Goal: Task Accomplishment & Management: Use online tool/utility

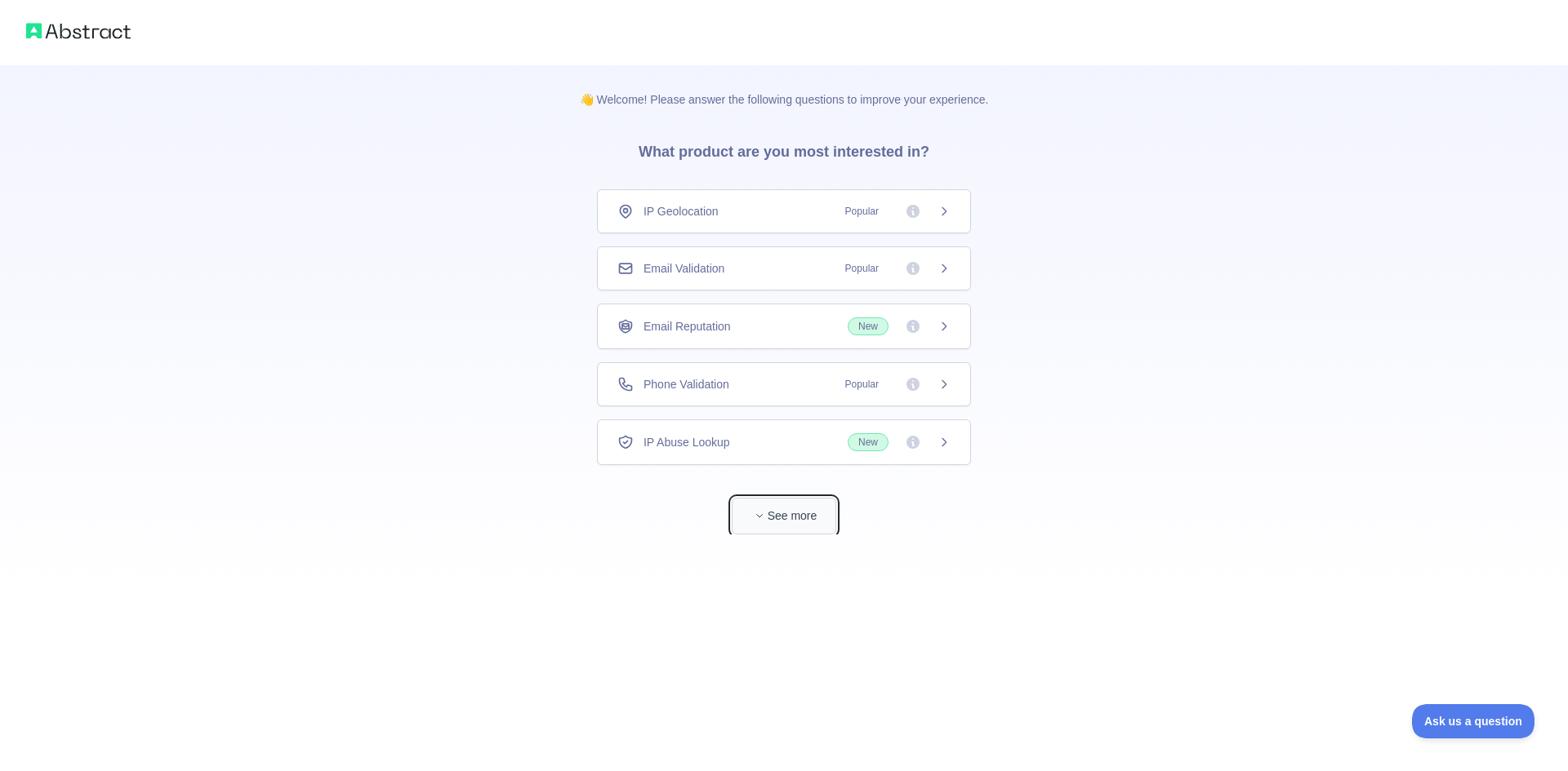
click at [804, 513] on button "See more" at bounding box center [784, 516] width 104 height 37
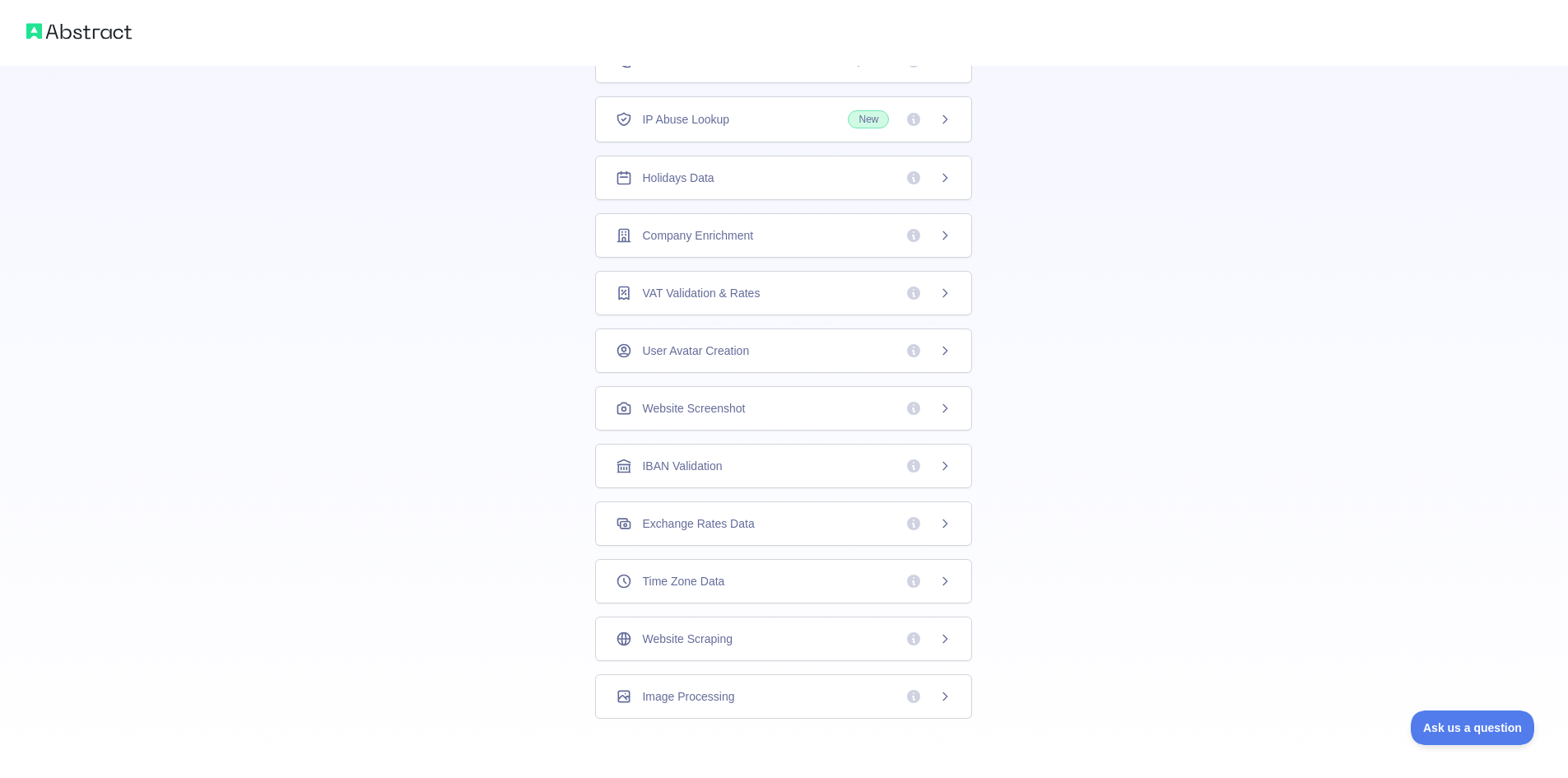
scroll to position [269, 0]
click at [817, 567] on div "Time Zone Data" at bounding box center [784, 574] width 336 height 16
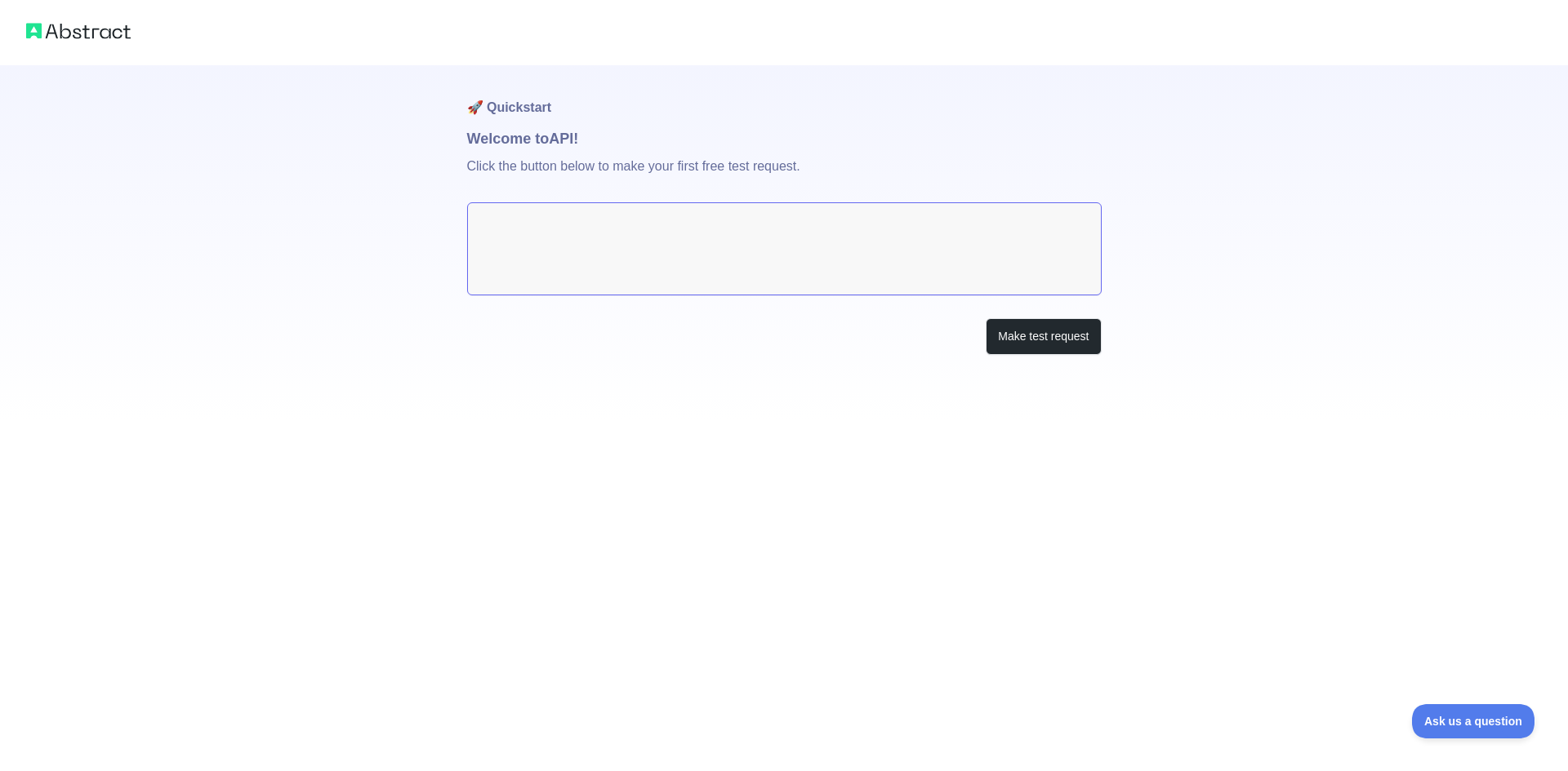
click at [780, 236] on textarea at bounding box center [784, 248] width 634 height 93
click at [1027, 332] on button "Make test request" at bounding box center [1043, 337] width 115 height 37
click at [1013, 338] on button "Make test request" at bounding box center [1043, 337] width 115 height 37
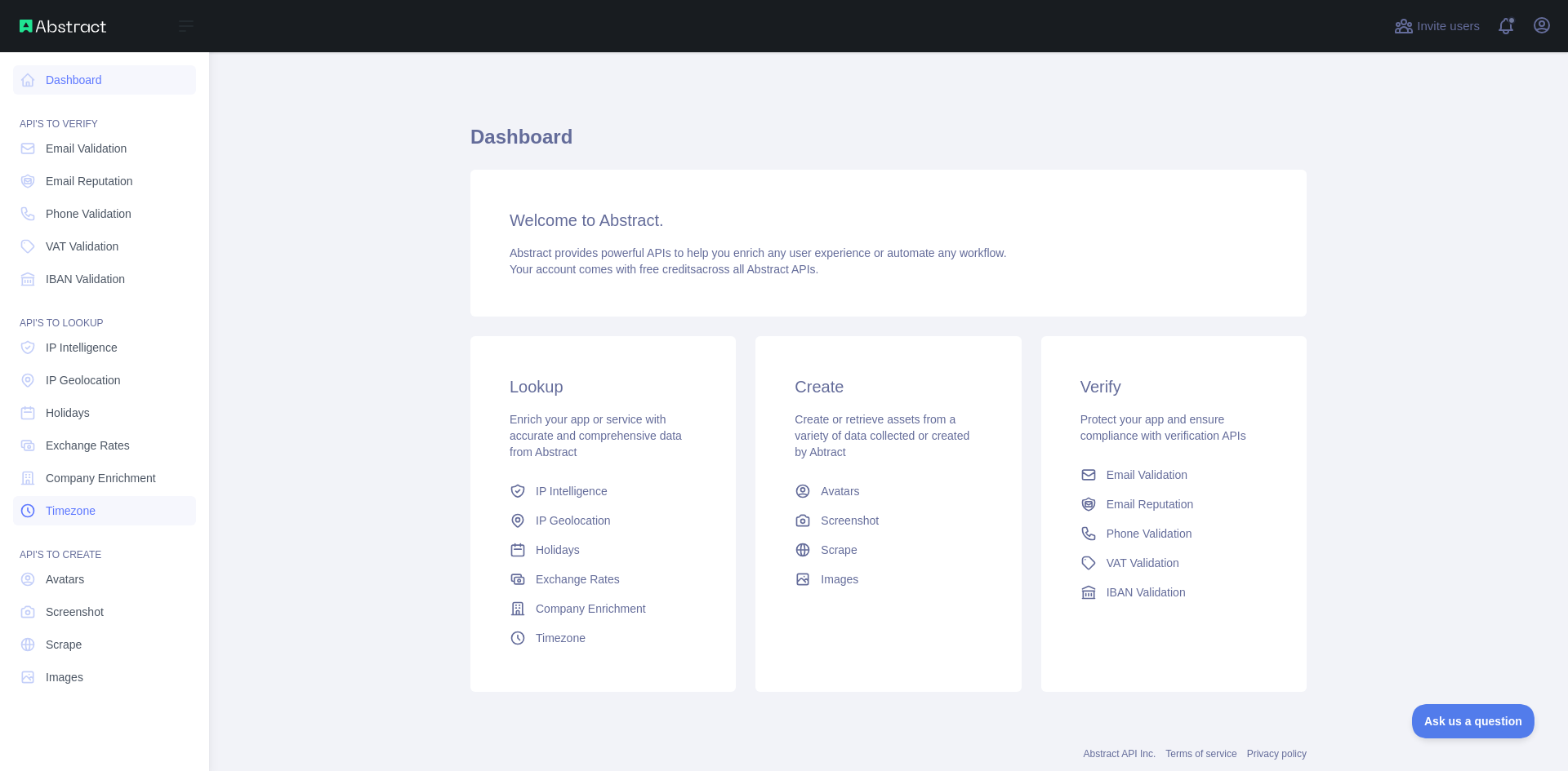
click at [99, 513] on link "Timezone" at bounding box center [104, 511] width 183 height 29
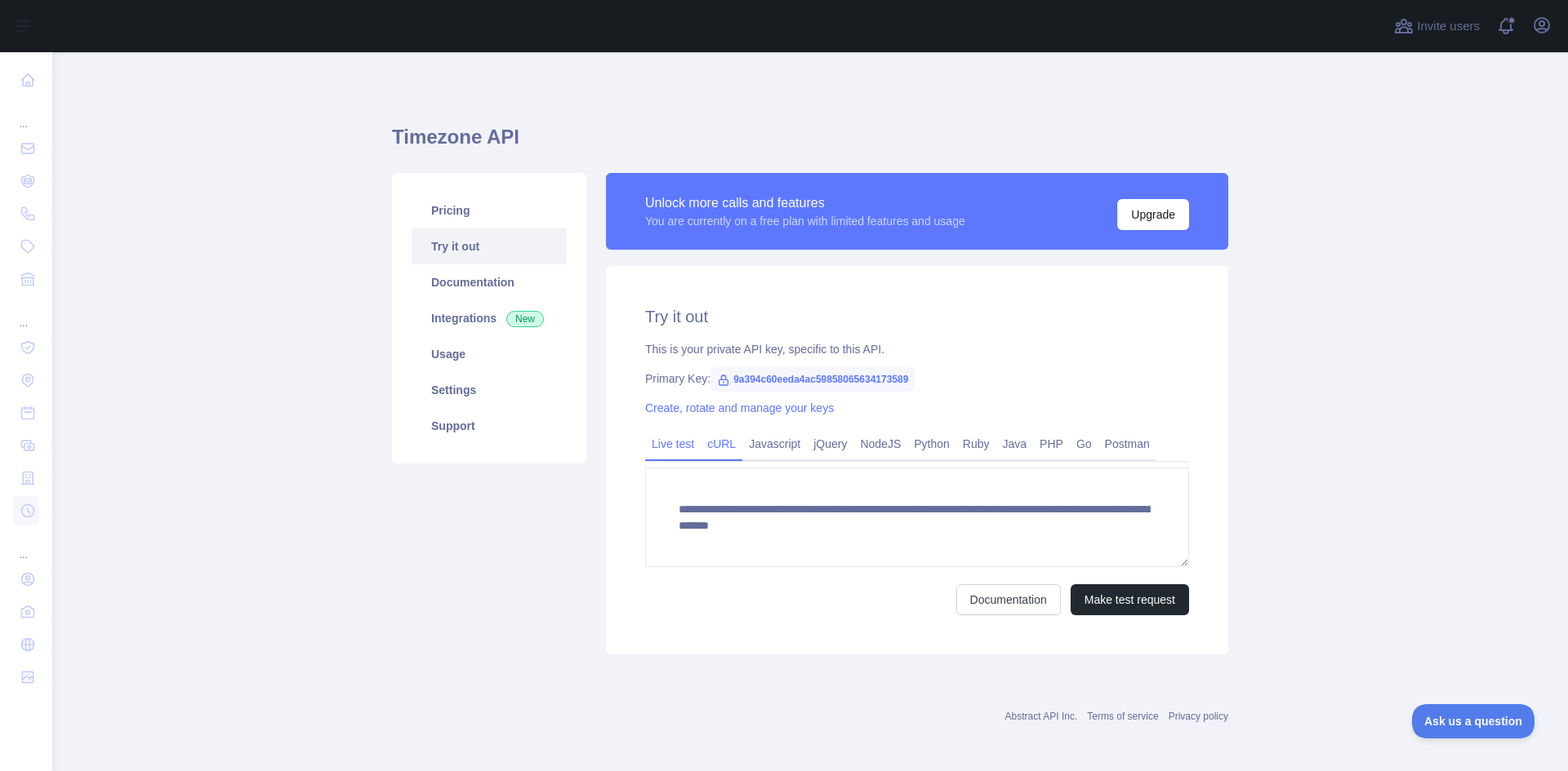
click at [717, 447] on link "cURL" at bounding box center [721, 444] width 41 height 26
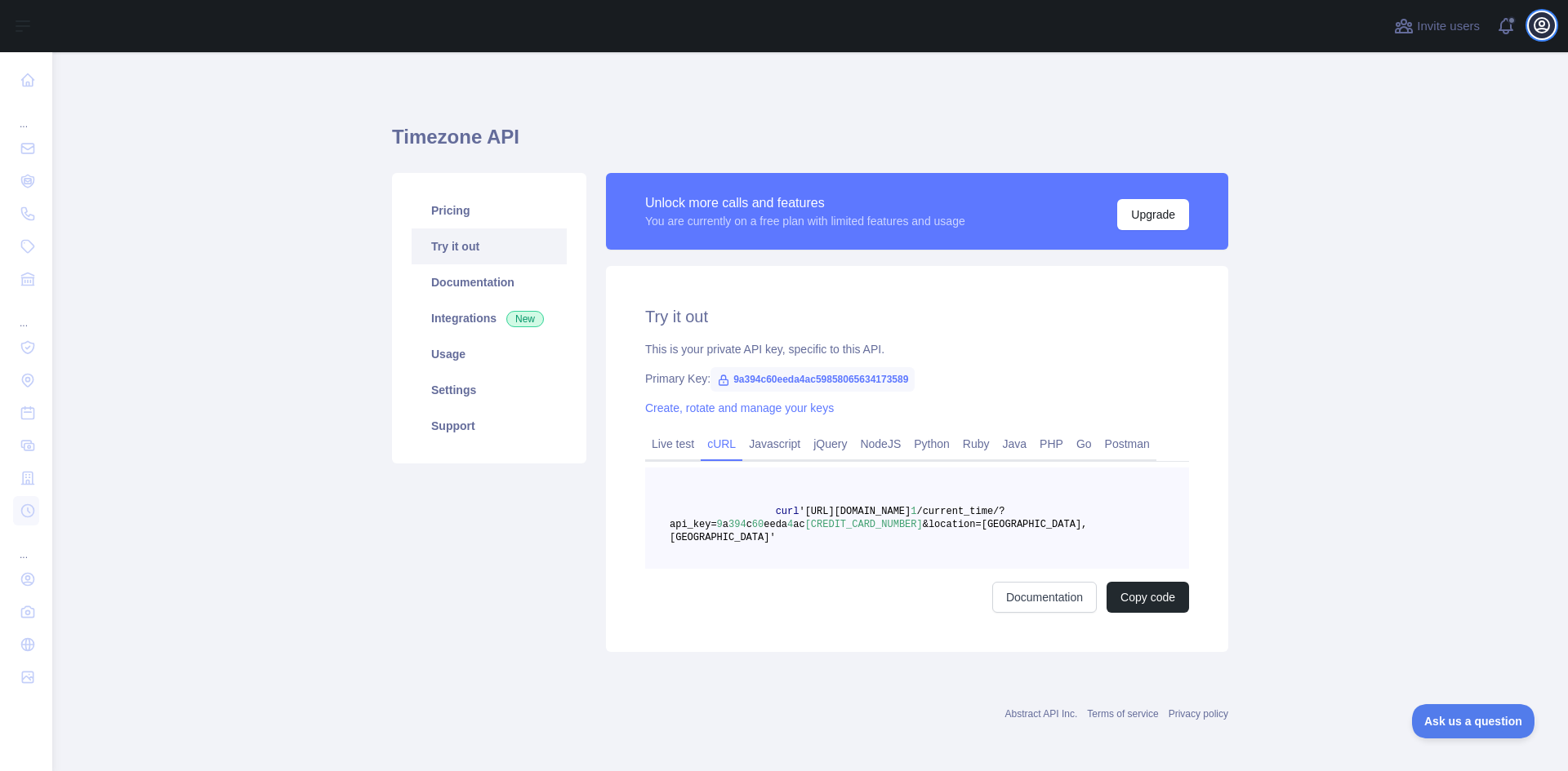
click at [1536, 30] on icon "button" at bounding box center [1541, 24] width 14 height 14
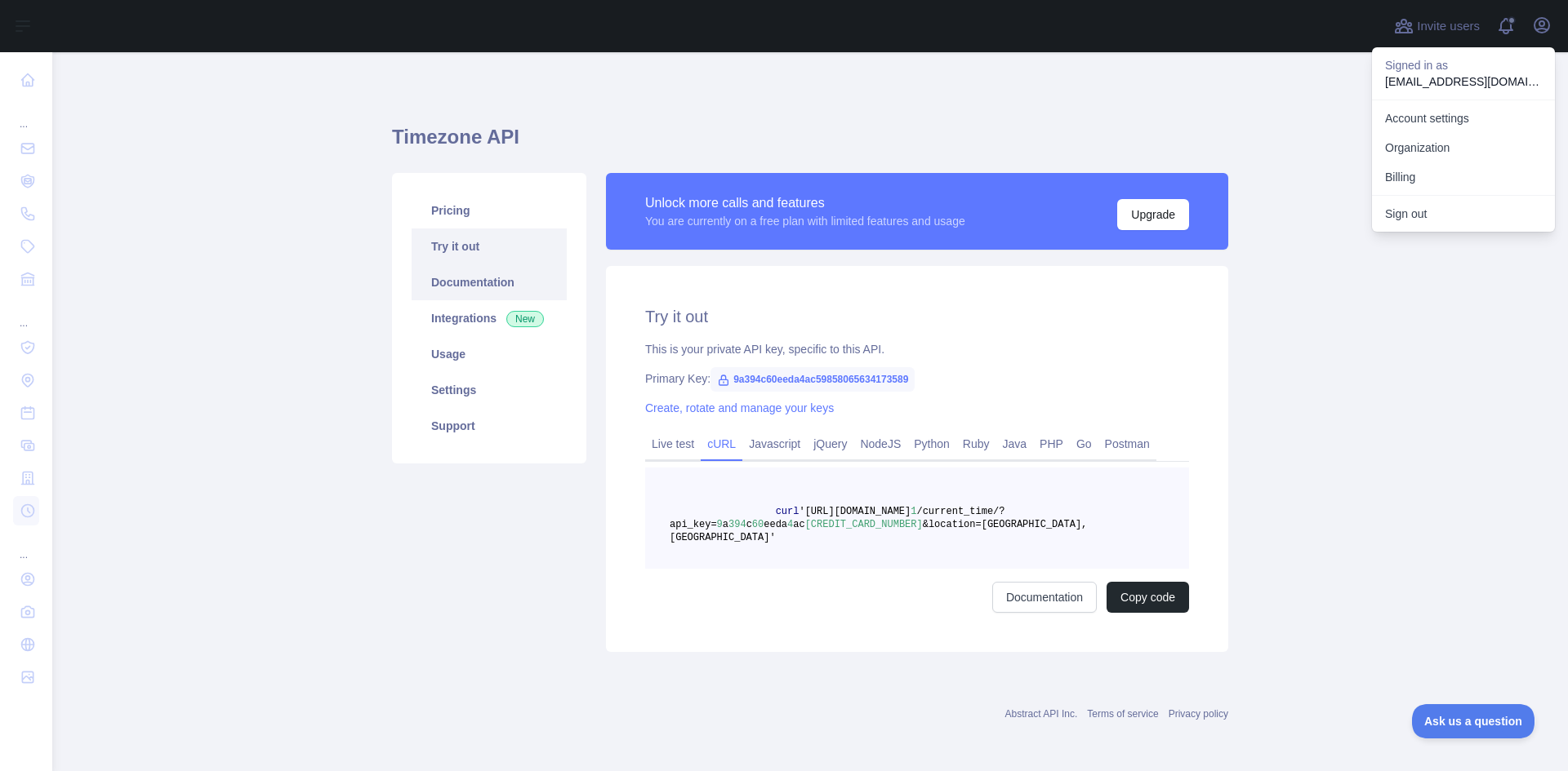
click at [473, 281] on link "Documentation" at bounding box center [489, 282] width 155 height 36
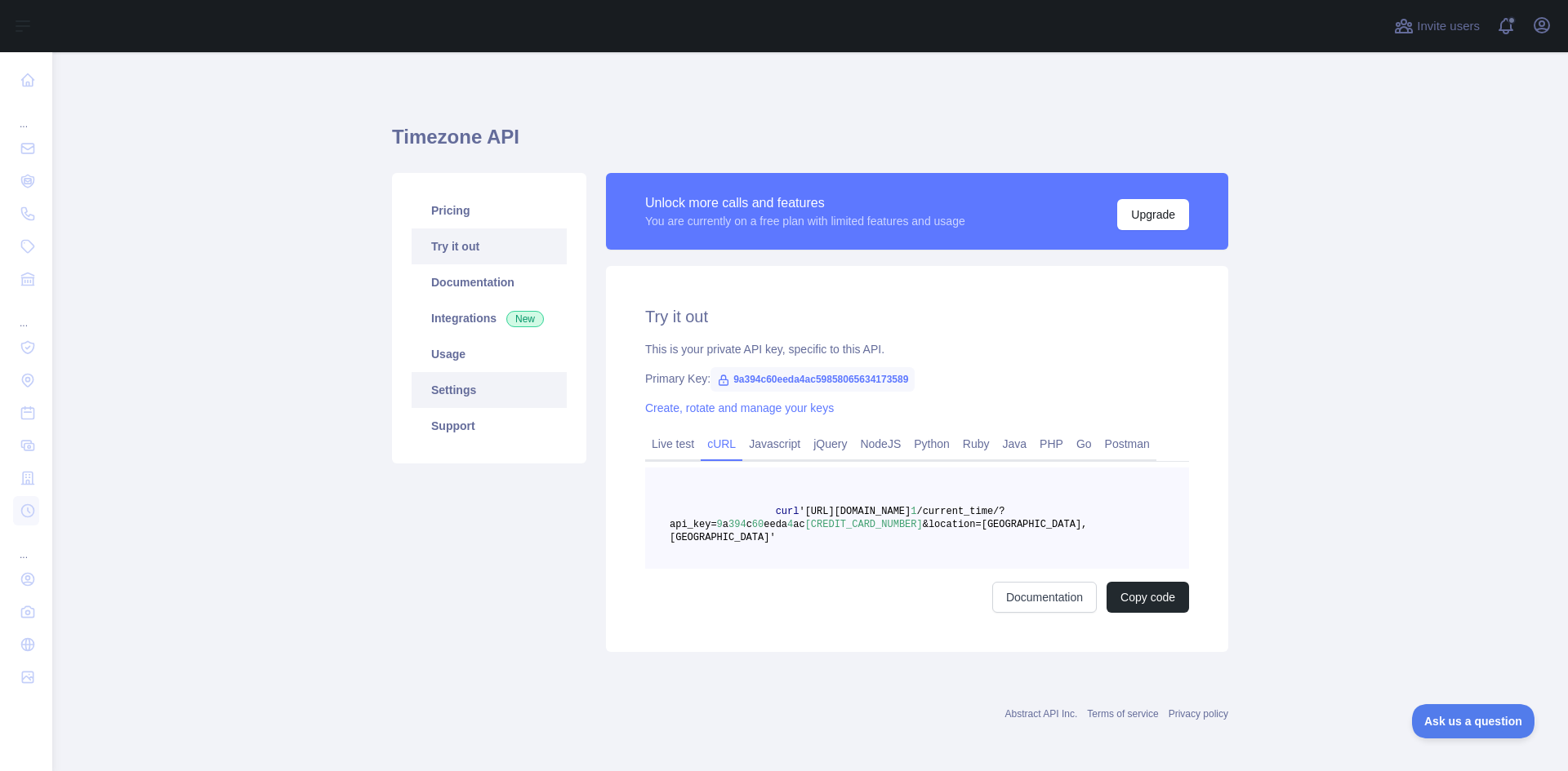
click at [461, 397] on link "Settings" at bounding box center [489, 390] width 155 height 36
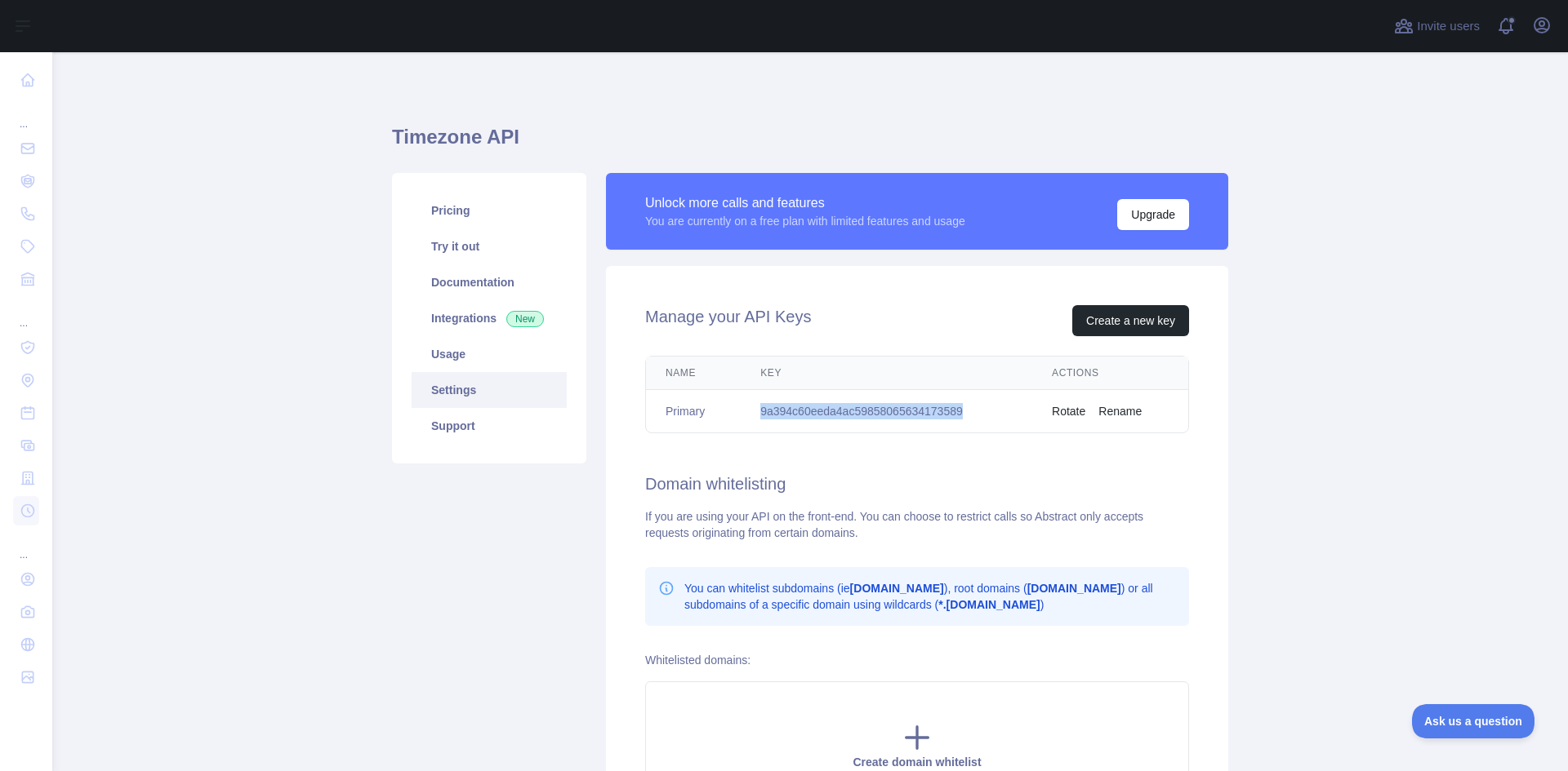
drag, startPoint x: 765, startPoint y: 413, endPoint x: 973, endPoint y: 413, distance: 208.0
click at [973, 413] on td "9a394c60eeda4ac59858065634173589" at bounding box center [886, 412] width 291 height 43
copy td "9a394c60eeda4ac59858065634173589"
click at [462, 241] on link "Try it out" at bounding box center [489, 247] width 155 height 36
